Goal: Information Seeking & Learning: Learn about a topic

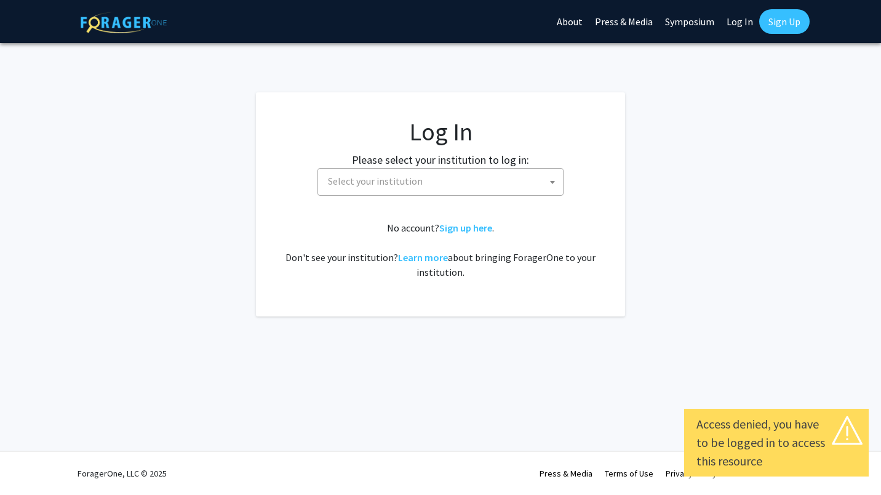
select select
click at [493, 182] on span "Select your institution" at bounding box center [443, 181] width 240 height 25
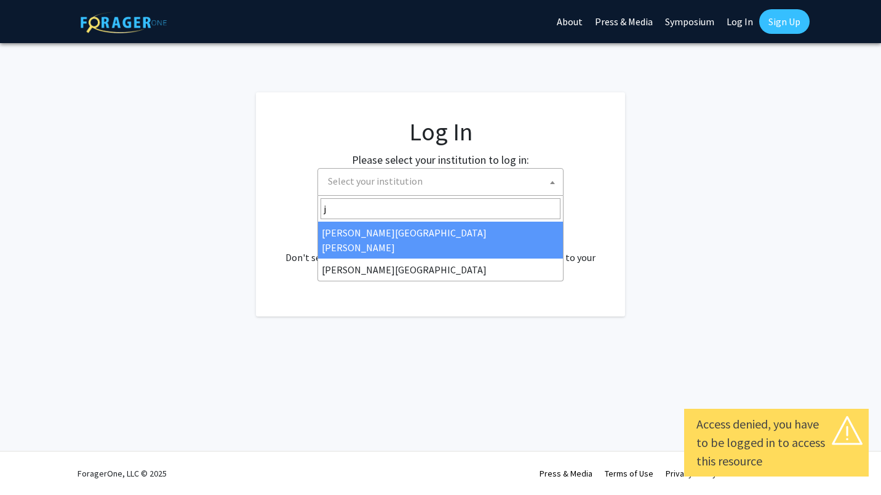
type input "j"
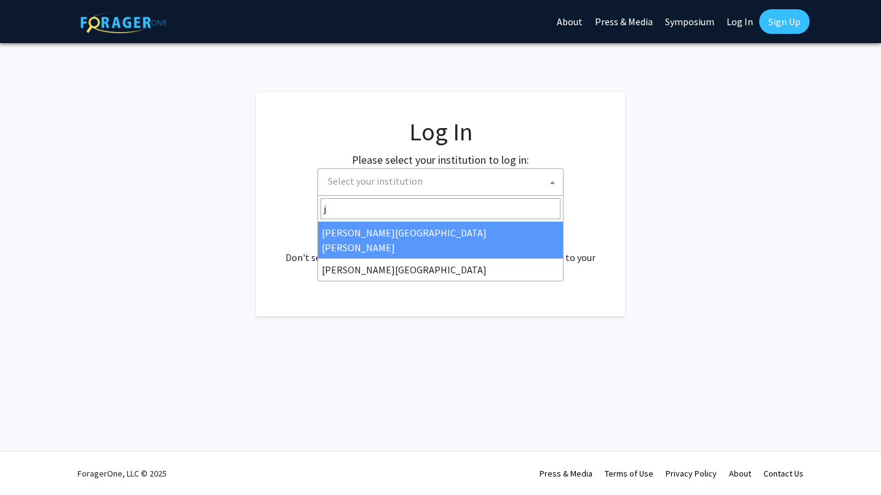
select select "1"
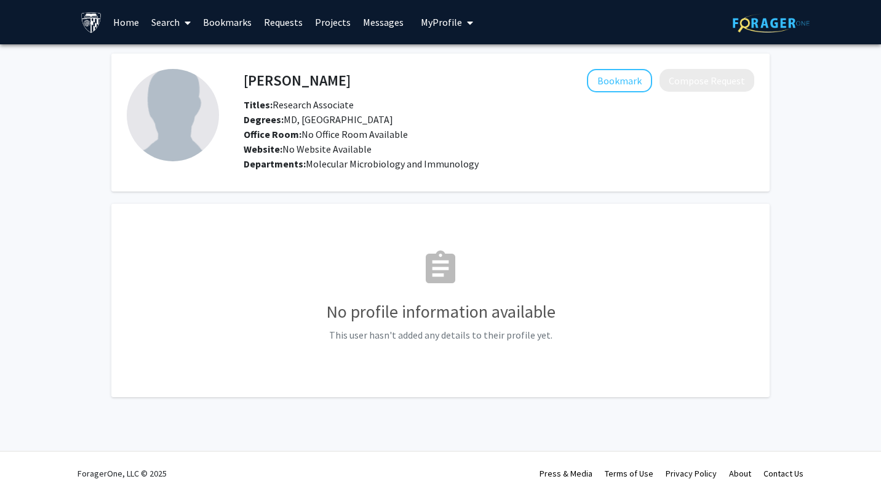
click at [172, 25] on link "Search" at bounding box center [171, 22] width 52 height 43
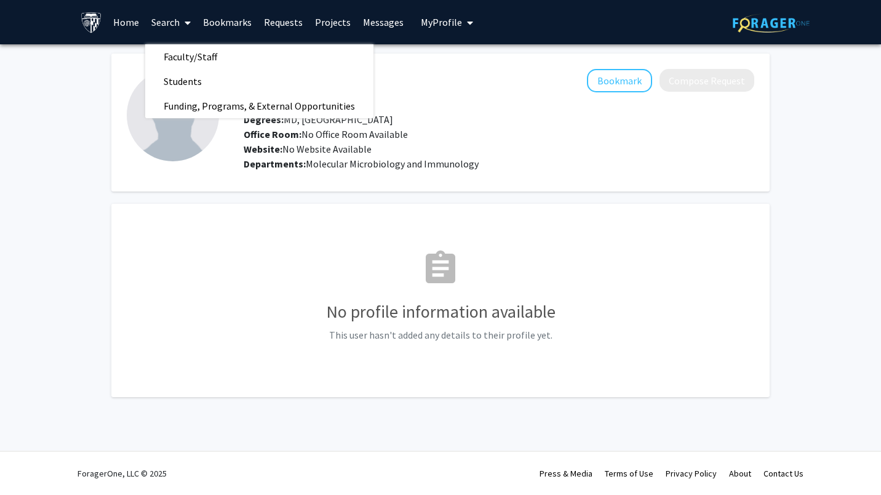
click at [135, 23] on link "Home" at bounding box center [126, 22] width 38 height 43
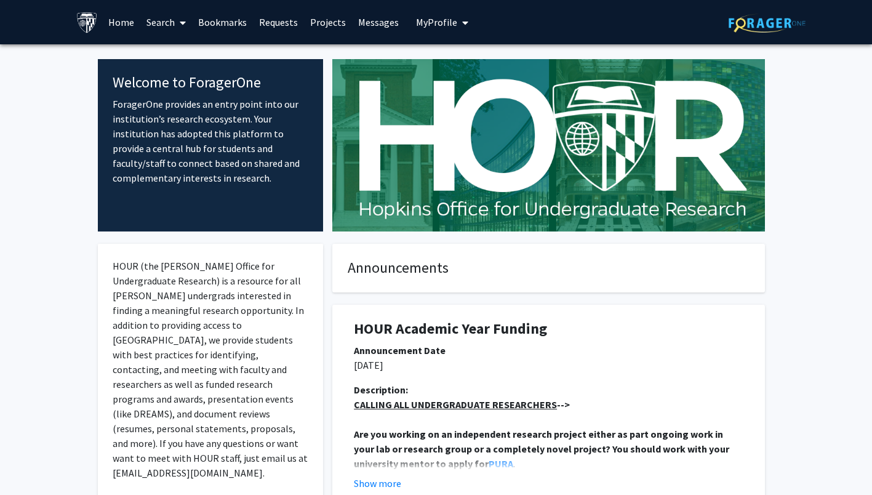
click at [324, 28] on link "Projects" at bounding box center [328, 22] width 48 height 43
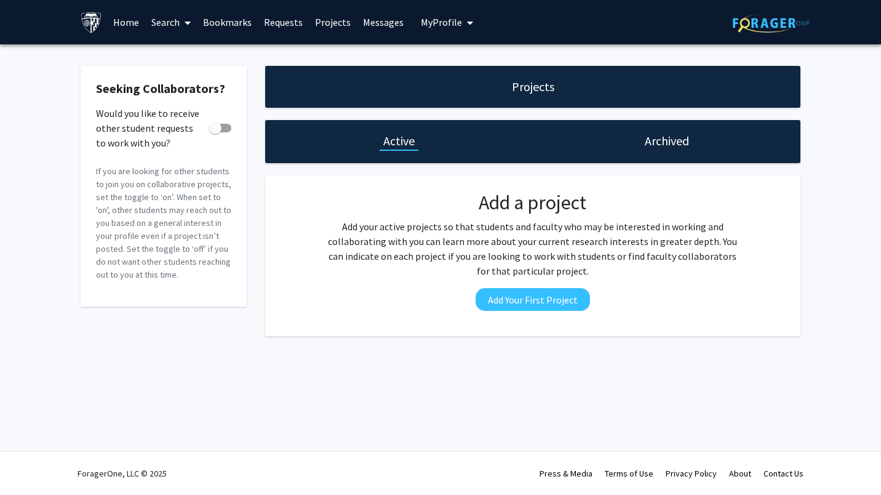
click at [299, 27] on link "Requests" at bounding box center [283, 22] width 51 height 43
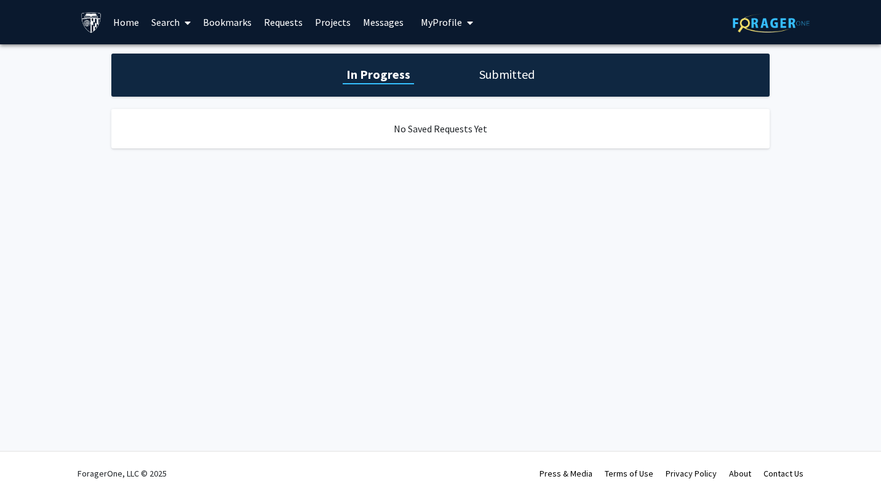
click at [490, 75] on h1 "Submitted" at bounding box center [507, 74] width 63 height 17
click at [393, 28] on link "Messages" at bounding box center [383, 22] width 53 height 43
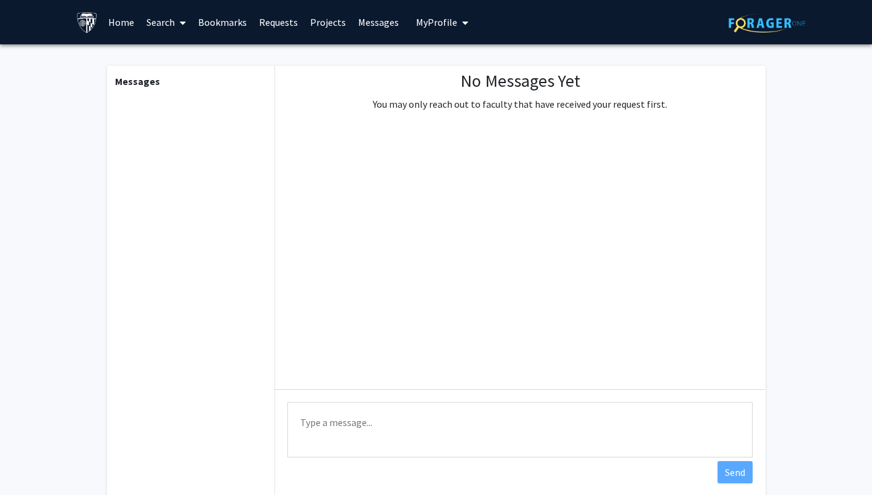
click at [450, 30] on button "My Profile" at bounding box center [442, 22] width 60 height 44
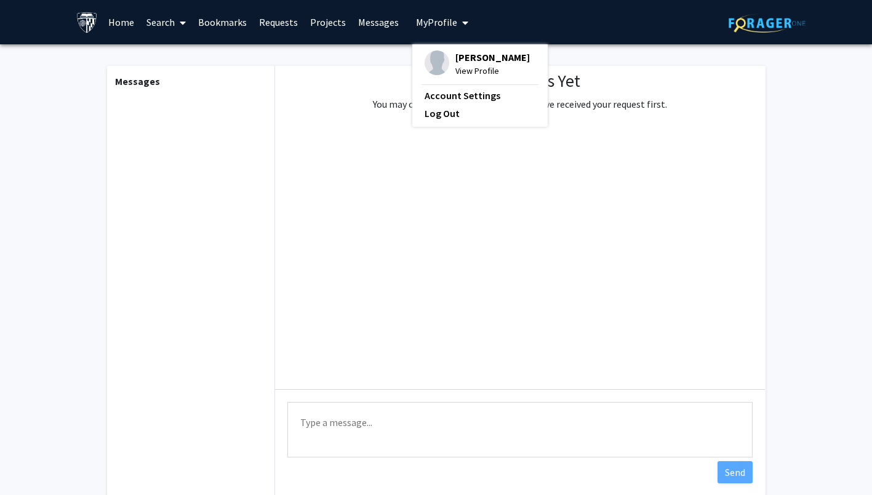
click at [450, 30] on button "My Profile" at bounding box center [442, 22] width 60 height 44
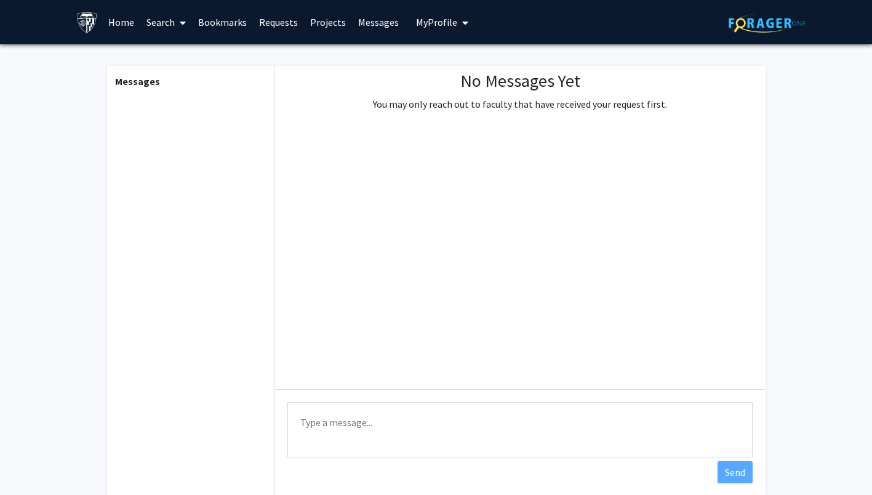
click at [171, 19] on link "Search" at bounding box center [166, 22] width 52 height 43
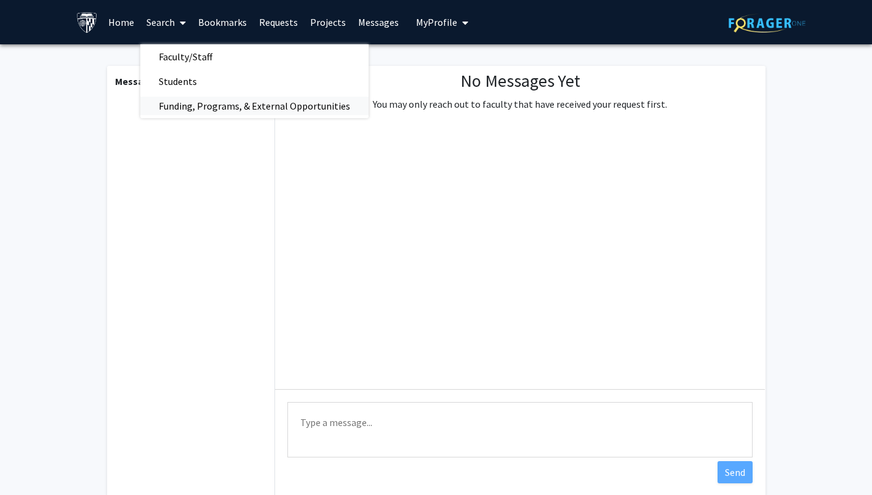
click at [184, 103] on span "Funding, Programs, & External Opportunities" at bounding box center [254, 106] width 228 height 25
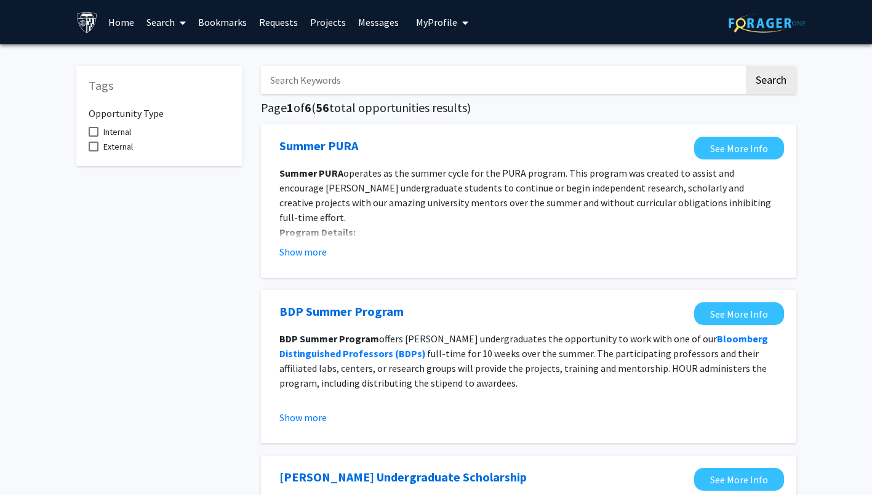
click at [120, 130] on span "Internal" at bounding box center [117, 131] width 28 height 15
click at [94, 137] on input "Internal" at bounding box center [93, 137] width 1 height 1
checkbox input "true"
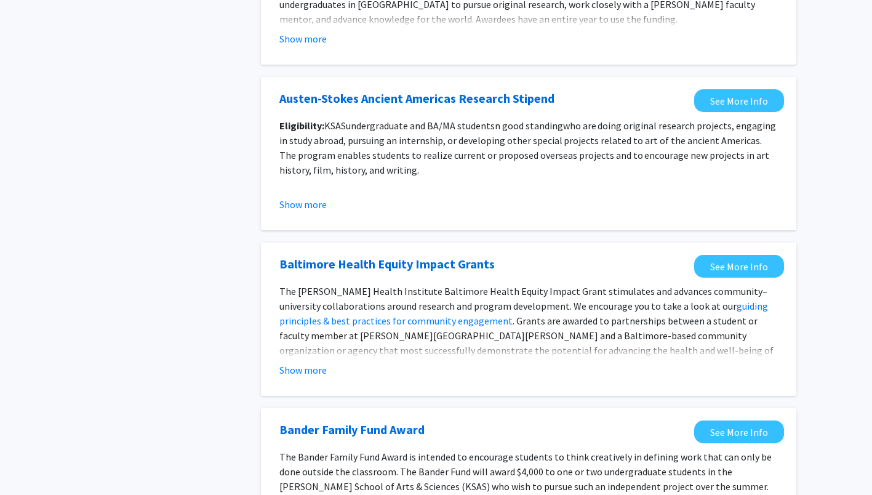
scroll to position [1161, 0]
